Goal: Task Accomplishment & Management: Complete application form

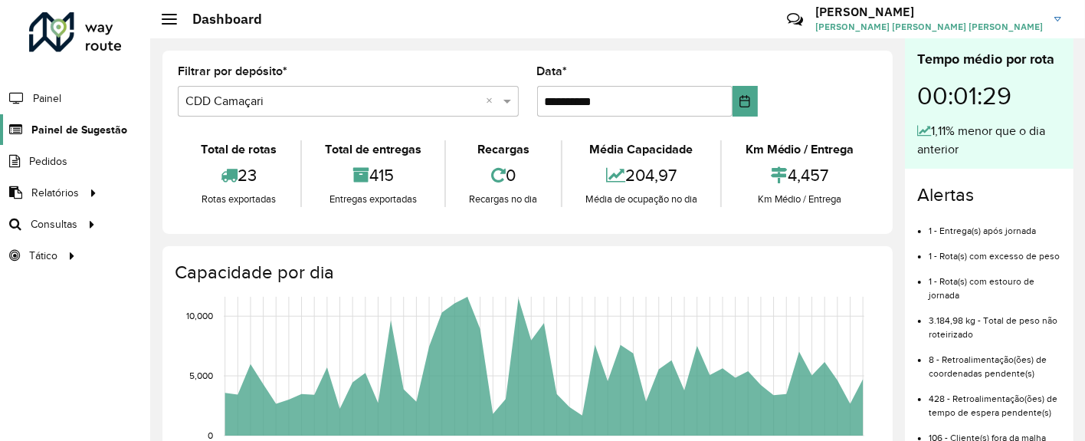
click at [71, 124] on span "Painel de Sugestão" at bounding box center [79, 130] width 96 height 16
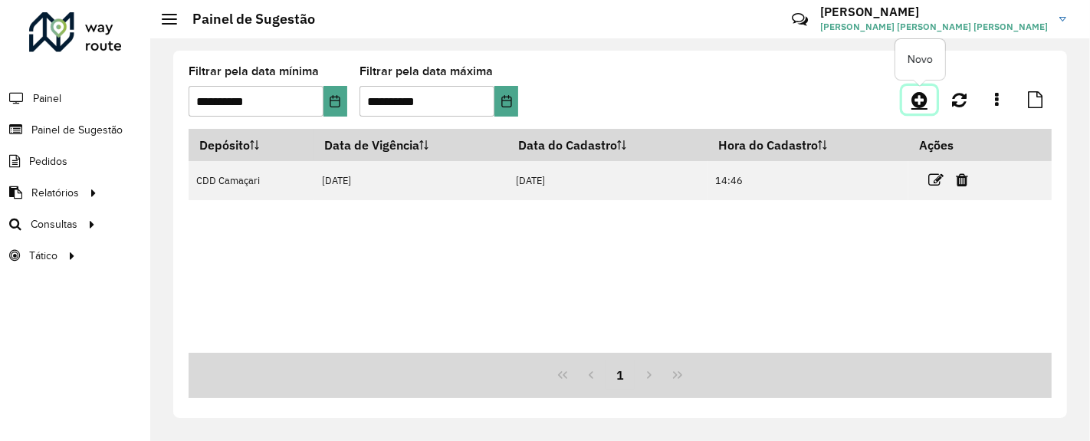
click at [925, 98] on icon at bounding box center [919, 99] width 16 height 18
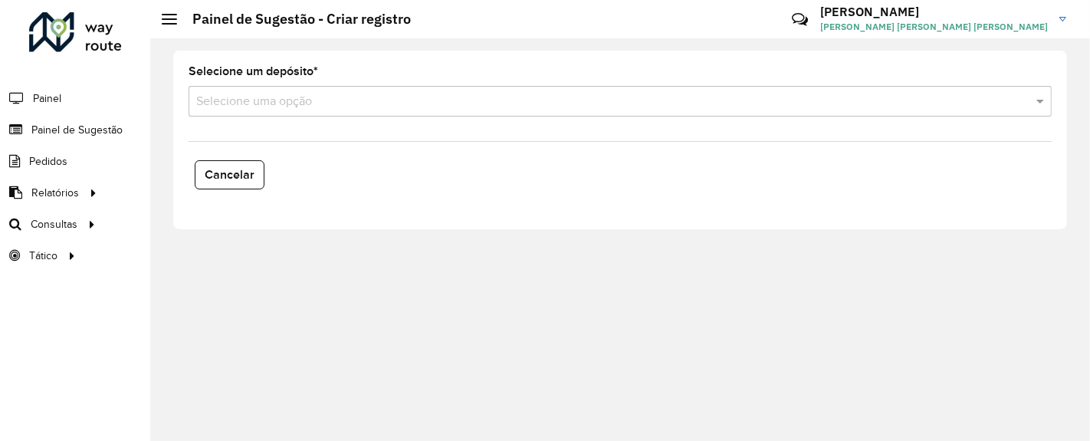
click at [707, 96] on input "text" at bounding box center [604, 102] width 817 height 18
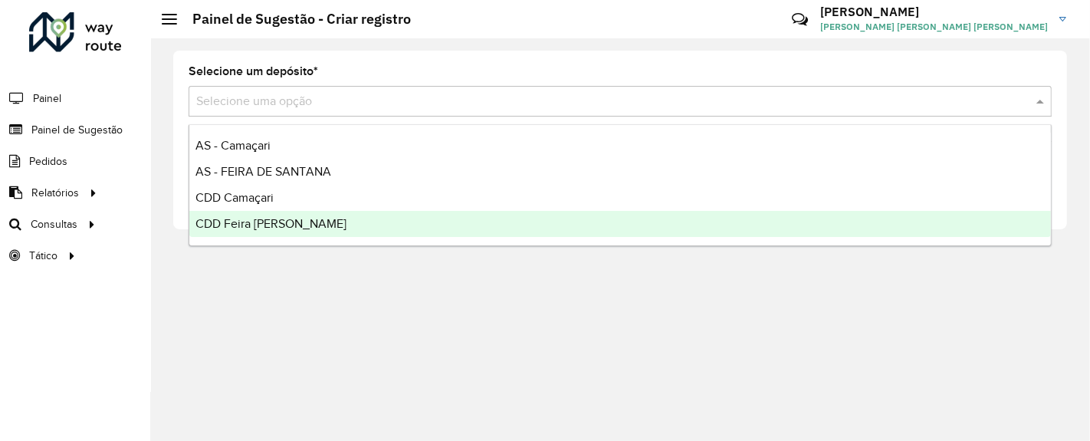
click at [310, 222] on span "CDD Feira [PERSON_NAME]" at bounding box center [270, 223] width 151 height 13
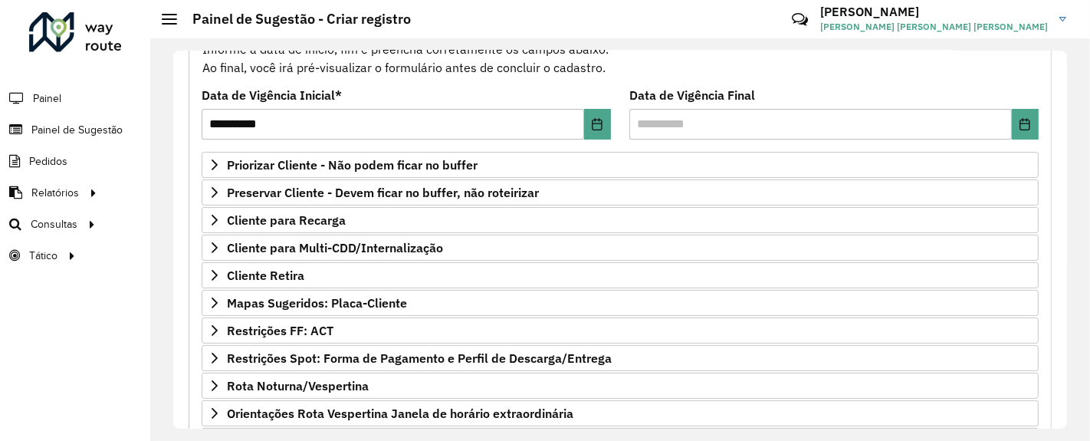
scroll to position [178, 0]
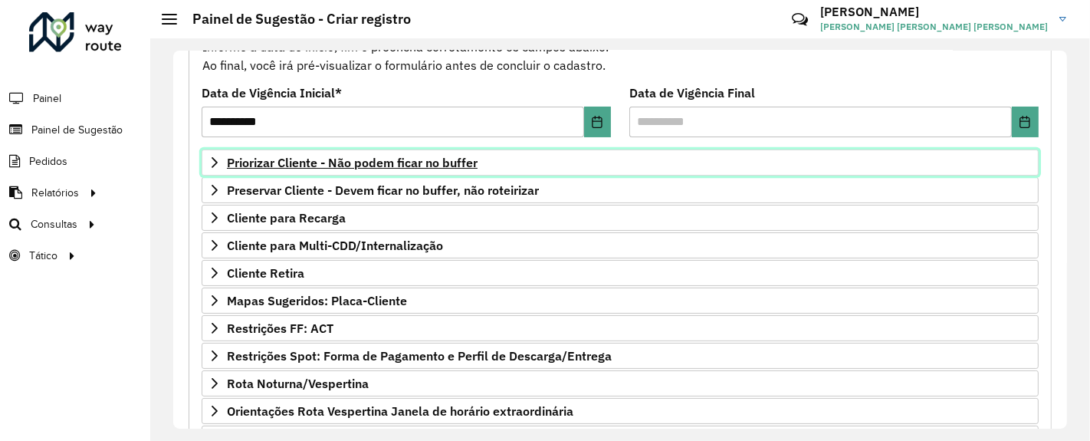
click at [468, 159] on span "Priorizar Cliente - Não podem ficar no buffer" at bounding box center [352, 162] width 251 height 12
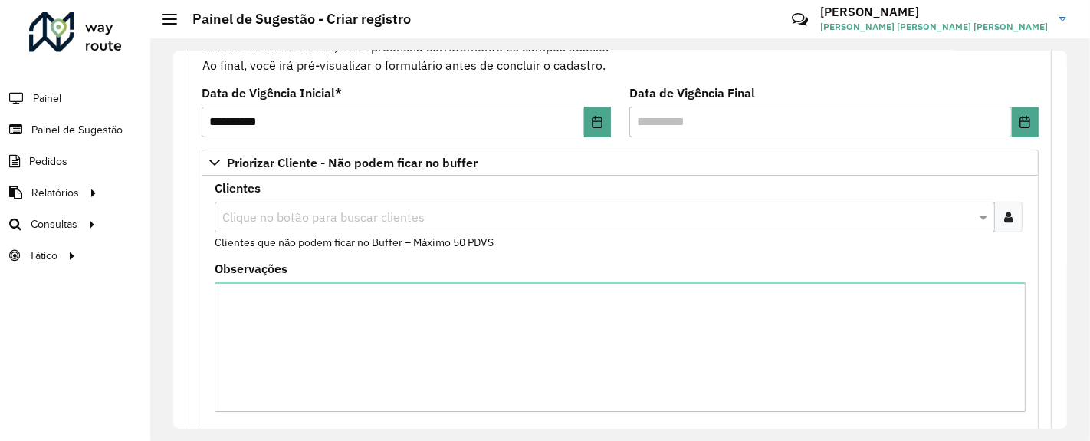
click at [1007, 211] on icon at bounding box center [1008, 217] width 8 height 12
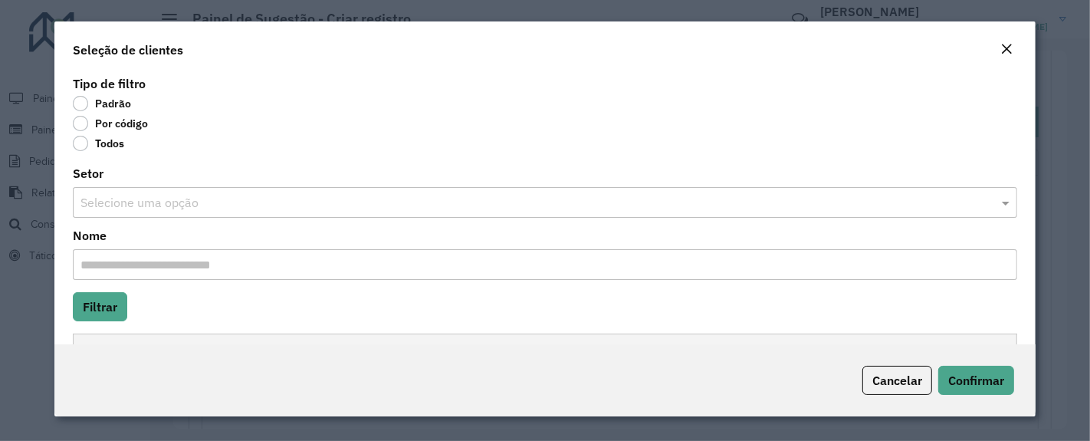
click at [84, 125] on label "Por código" at bounding box center [110, 123] width 75 height 15
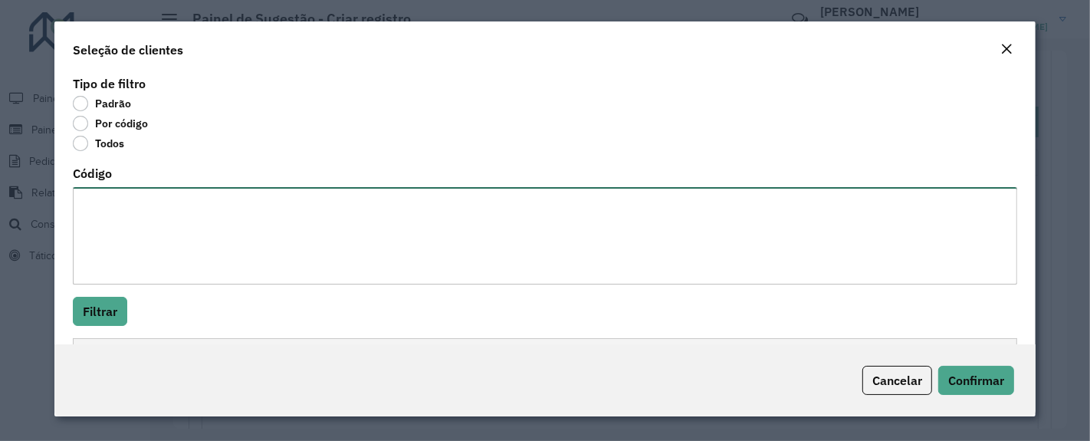
click at [126, 228] on textarea "Código" at bounding box center [545, 235] width 944 height 97
paste textarea "******* ******* ******** ******** ******** ******** ******** ******** ******** …"
type textarea "******* ******* ******** ******** ******** ******** ******** ******** ******** …"
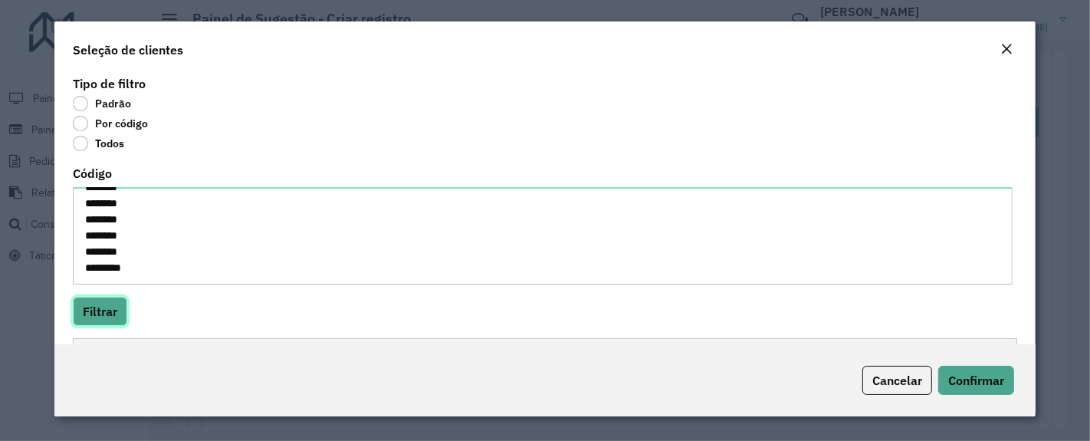
click at [108, 311] on button "Filtrar" at bounding box center [100, 311] width 54 height 29
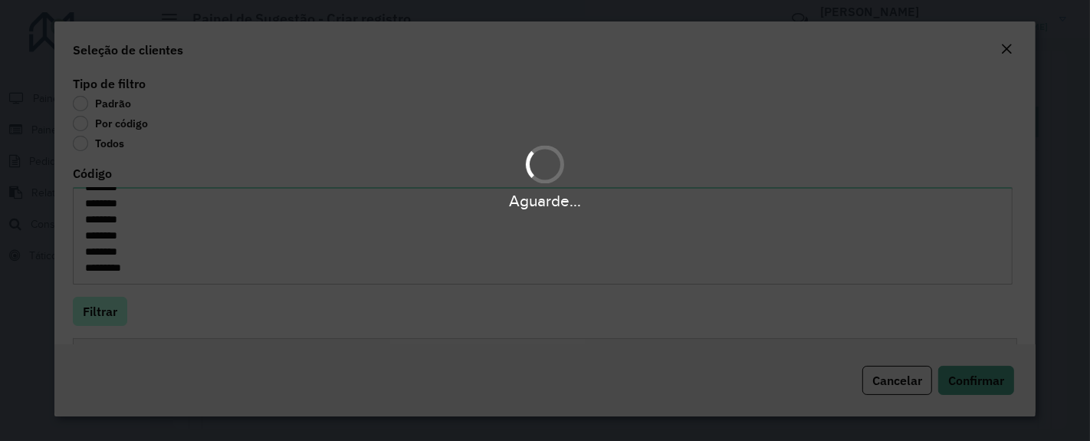
click at [108, 311] on div "Aguarde..." at bounding box center [545, 220] width 1090 height 441
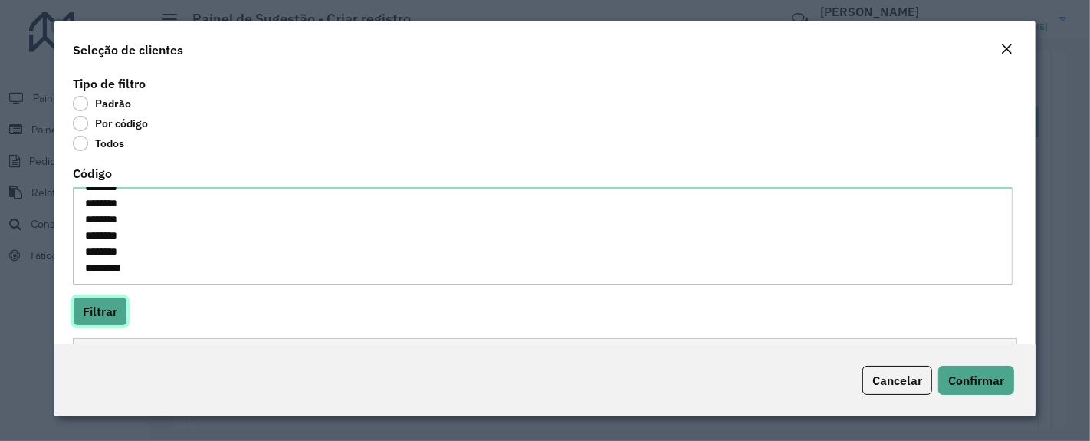
click at [84, 318] on button "Filtrar" at bounding box center [100, 311] width 54 height 29
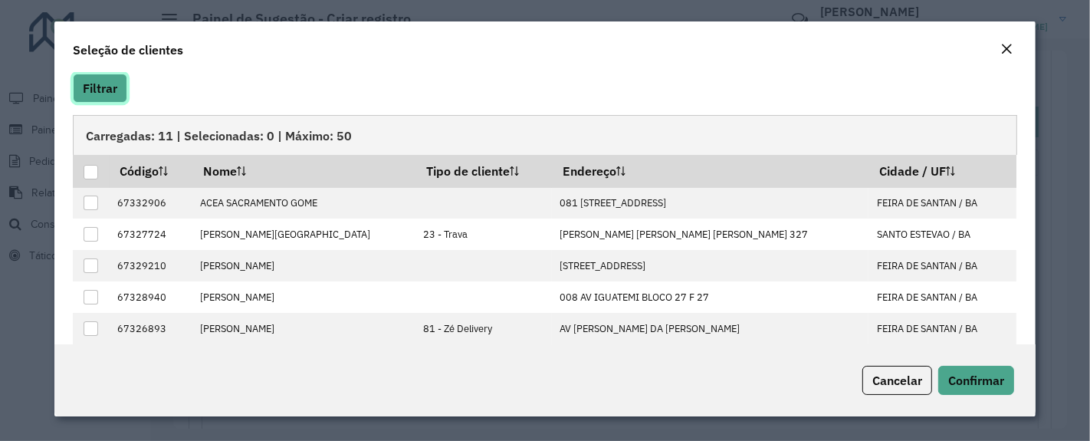
scroll to position [228, 0]
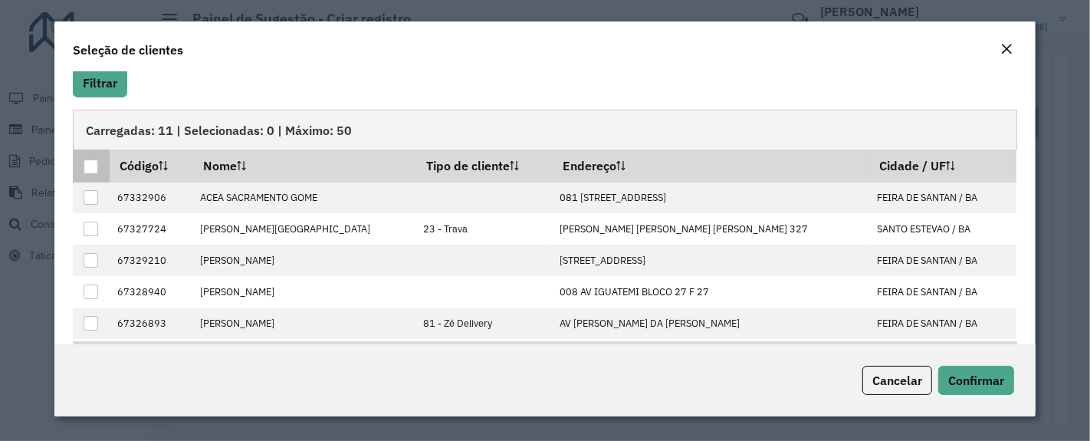
click at [93, 169] on div at bounding box center [91, 166] width 15 height 15
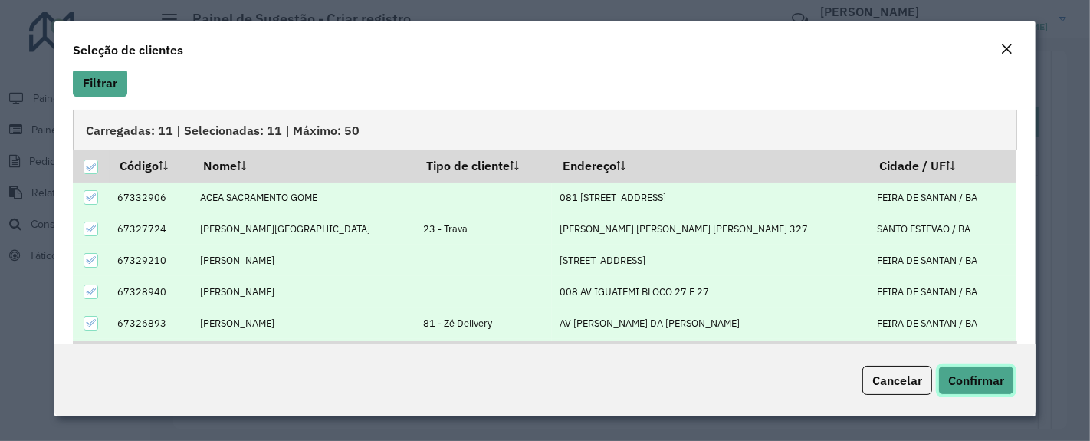
click at [961, 380] on span "Confirmar" at bounding box center [976, 380] width 56 height 15
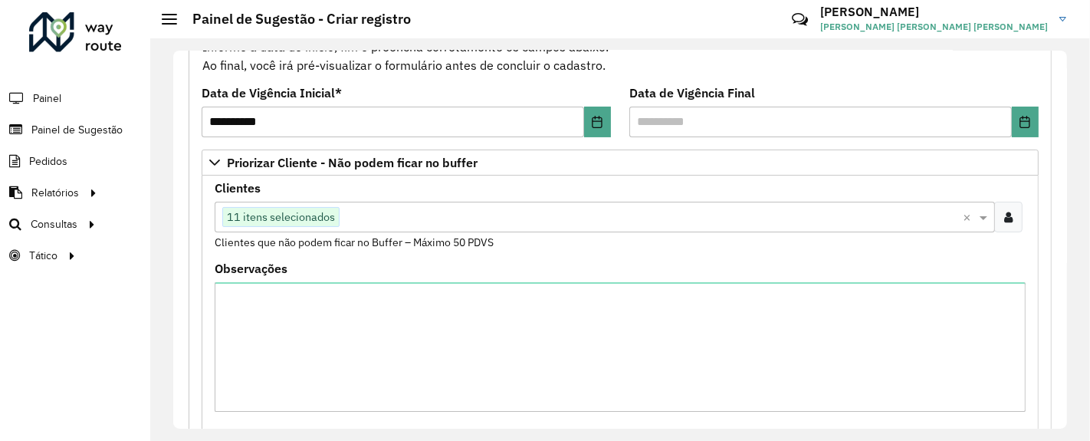
click at [999, 214] on div at bounding box center [1008, 217] width 28 height 31
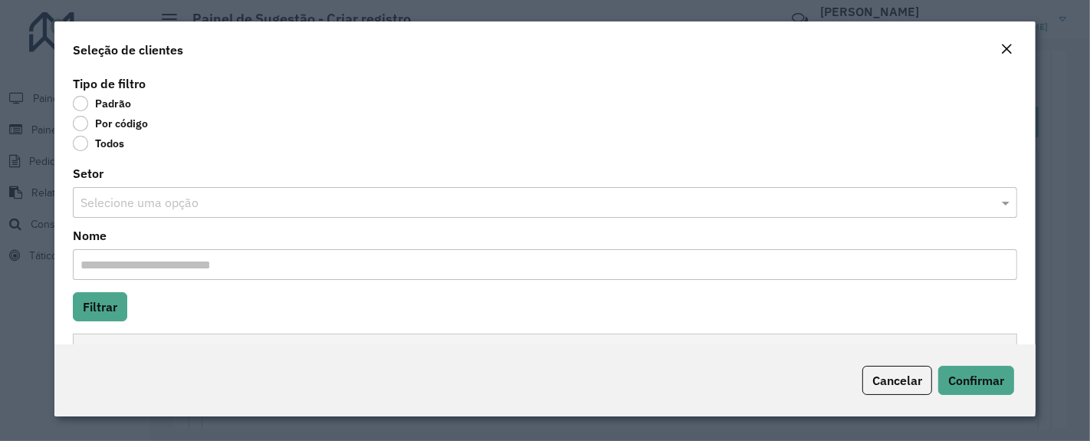
click at [78, 124] on label "Por código" at bounding box center [110, 123] width 75 height 15
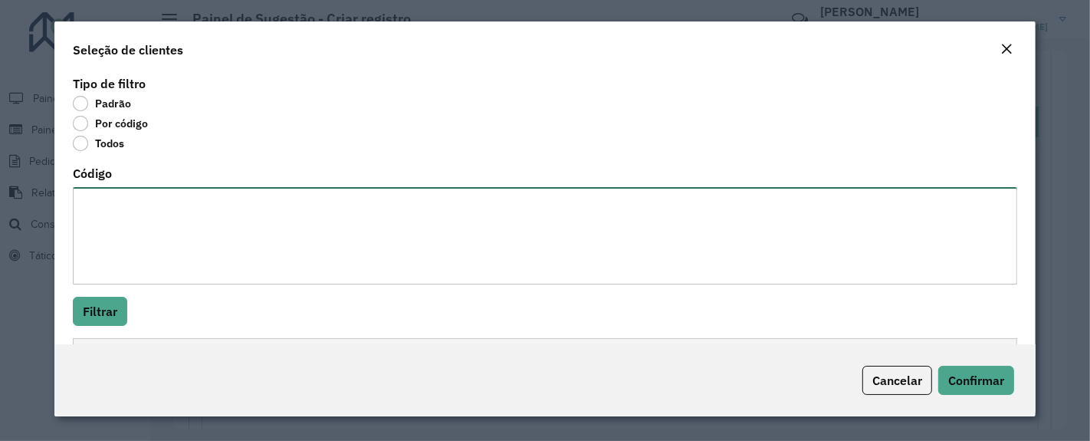
click at [104, 212] on textarea "Código" at bounding box center [545, 235] width 944 height 97
paste textarea "******* ******** ******** ******** ******** ******** ******** ******** ********…"
type textarea "******* ******** ******** ******** ******** ******** ******** ******** ********…"
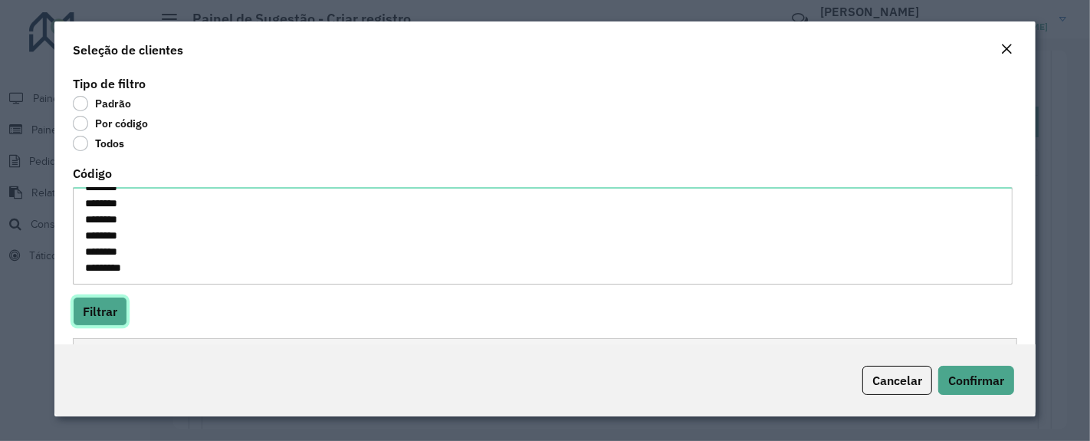
click at [105, 310] on button "Filtrar" at bounding box center [100, 311] width 54 height 29
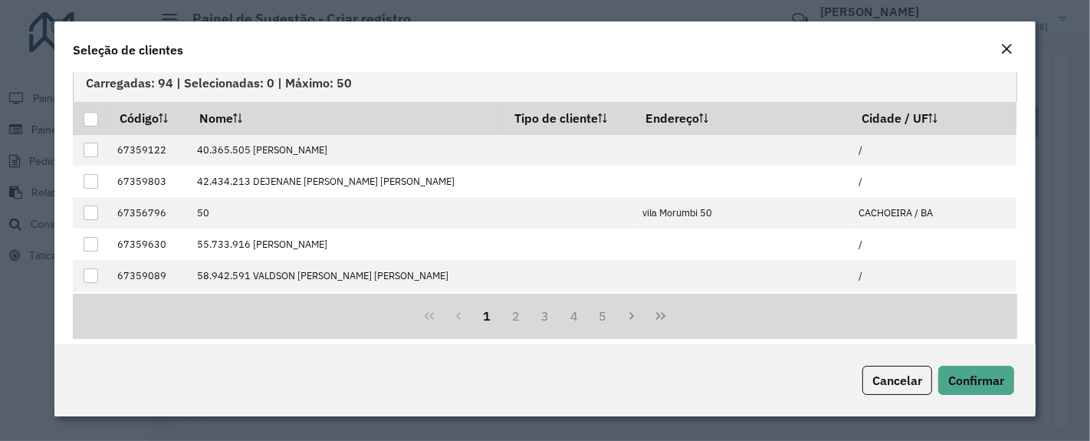
scroll to position [281, 0]
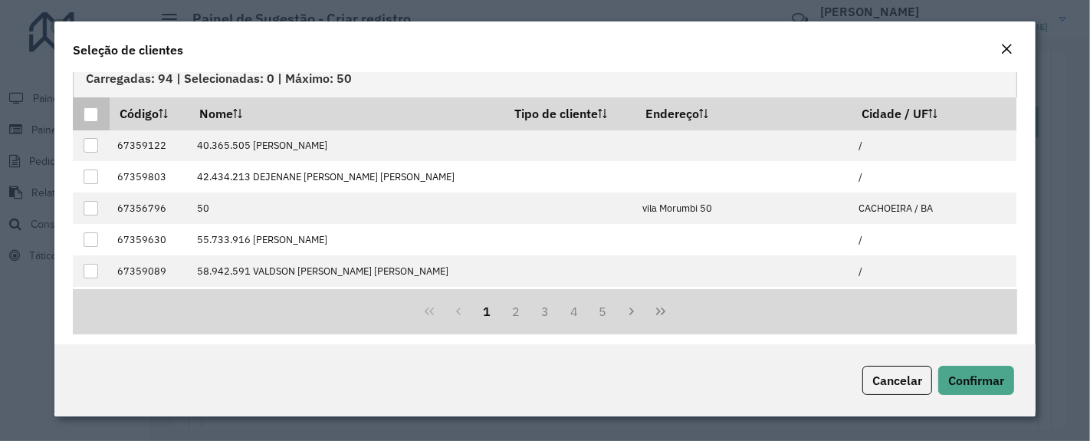
click at [94, 114] on div at bounding box center [91, 114] width 15 height 15
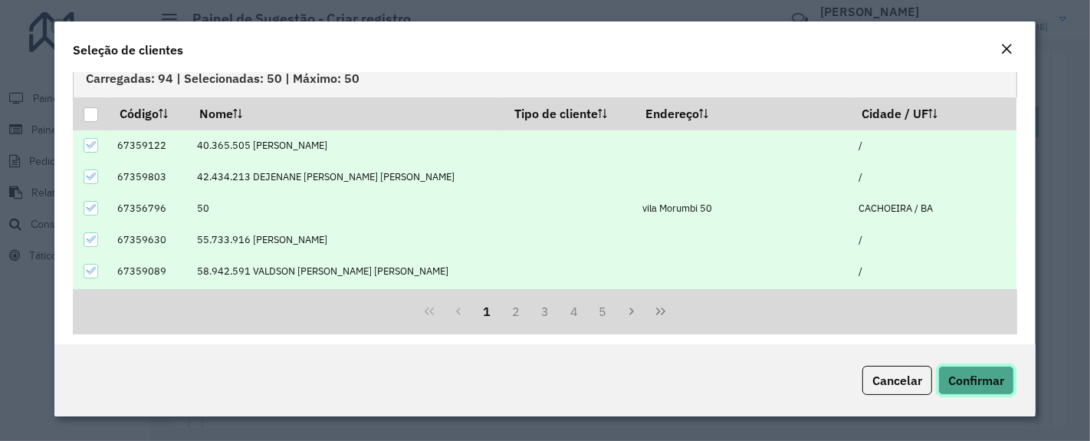
click at [994, 379] on span "Confirmar" at bounding box center [976, 380] width 56 height 15
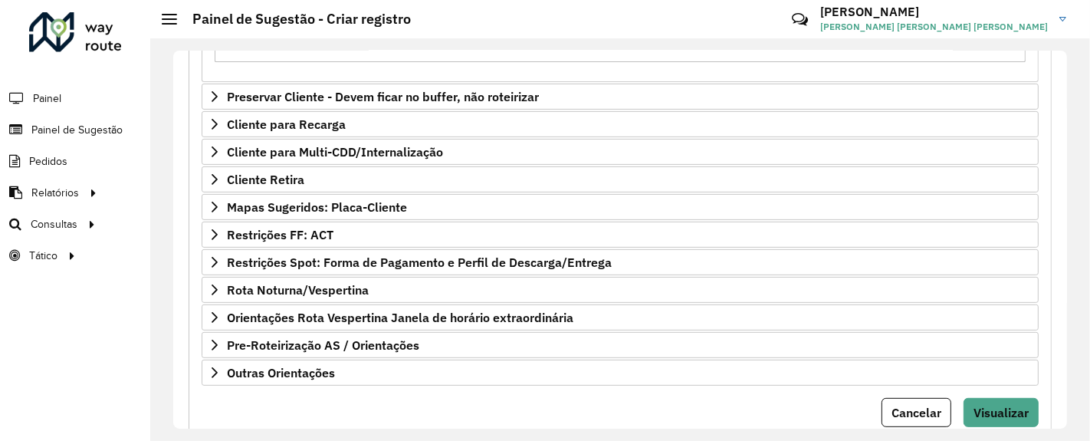
scroll to position [573, 0]
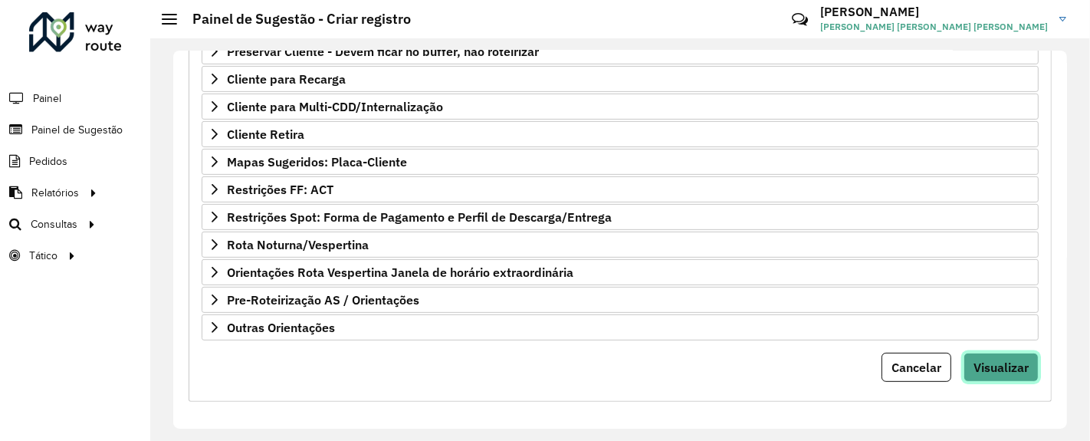
click at [980, 359] on span "Visualizar" at bounding box center [1000, 366] width 55 height 15
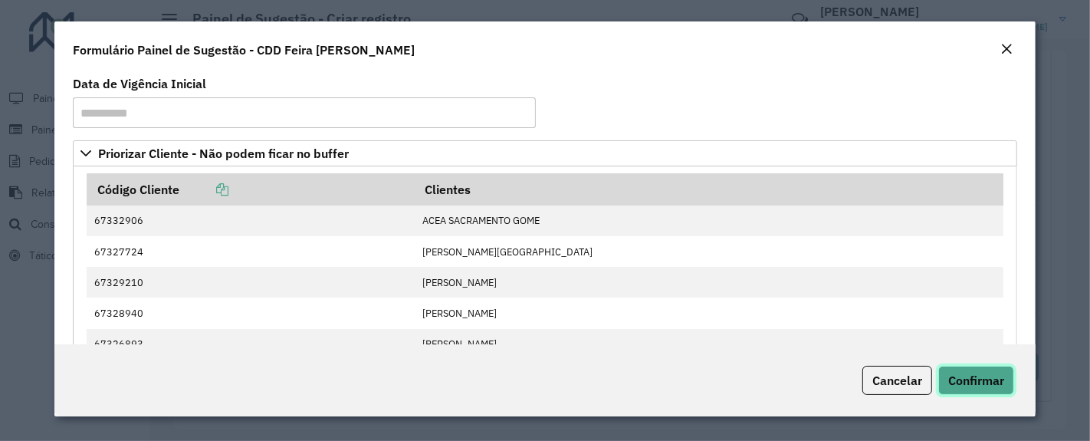
click at [988, 382] on span "Confirmar" at bounding box center [976, 380] width 56 height 15
